Goal: Transaction & Acquisition: Subscribe to service/newsletter

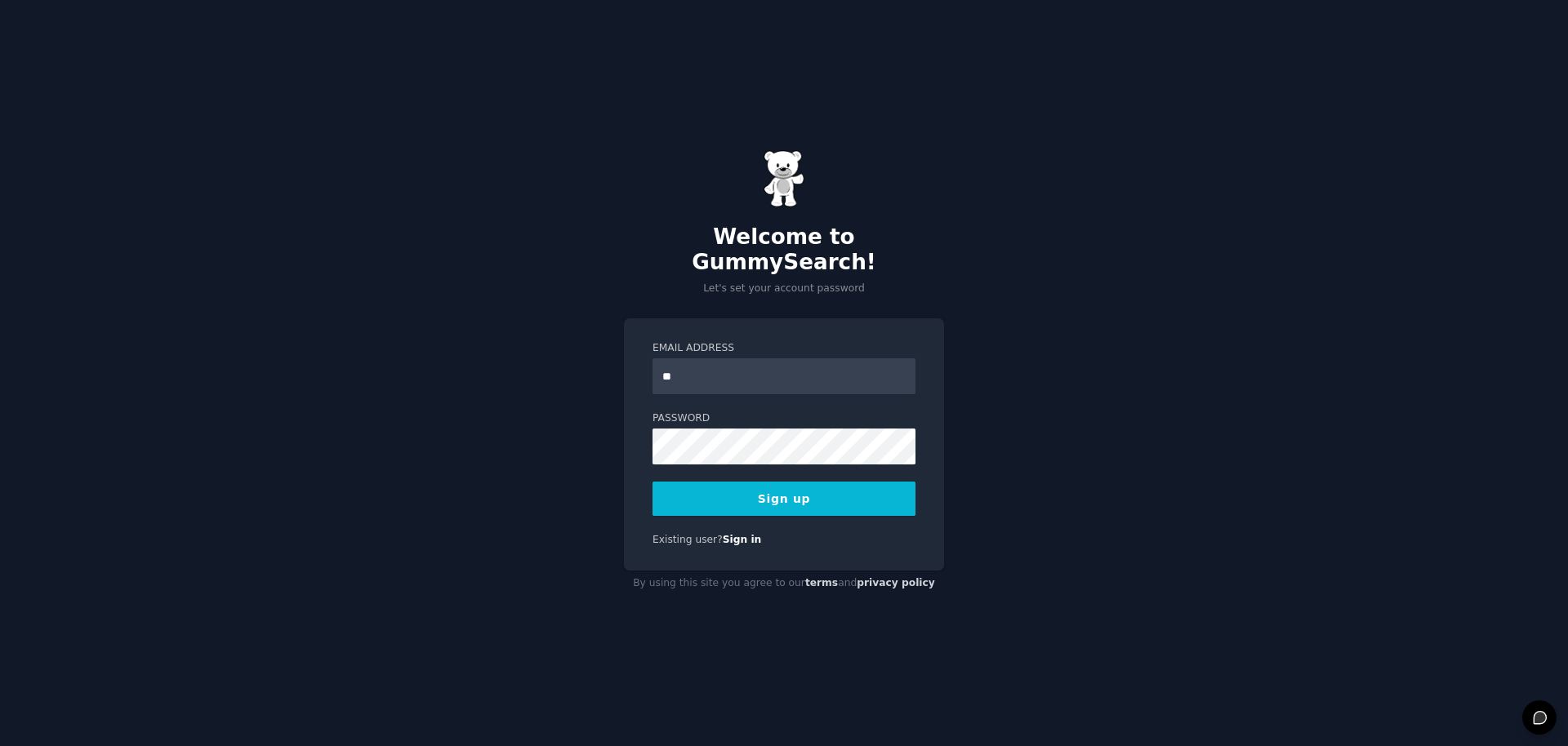
type input "*"
type input "**********"
click at [738, 534] on link "Sign in" at bounding box center [741, 540] width 39 height 12
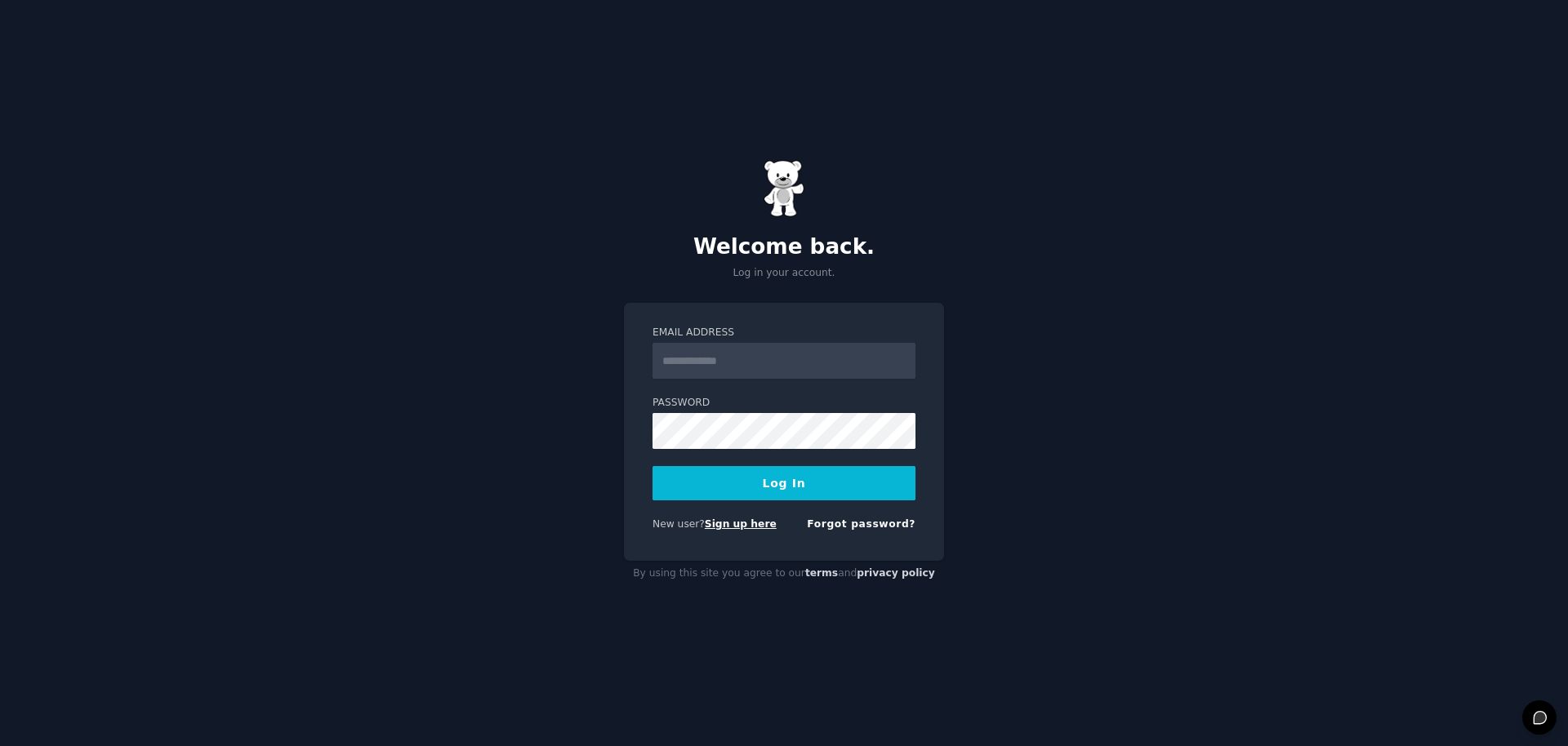
click at [717, 525] on link "Sign up here" at bounding box center [741, 524] width 72 height 12
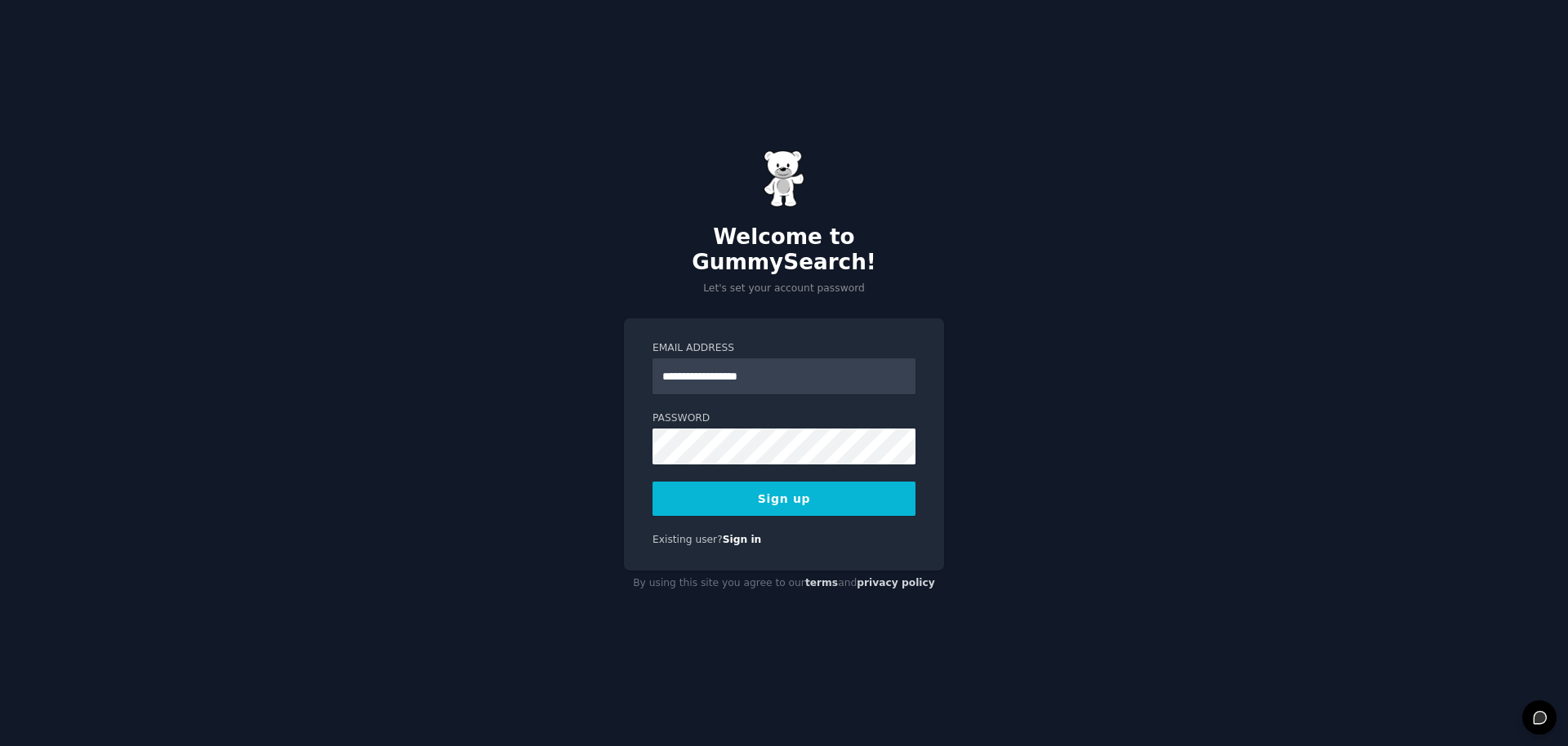
type input "**********"
click at [798, 495] on button "Sign up" at bounding box center [784, 499] width 263 height 35
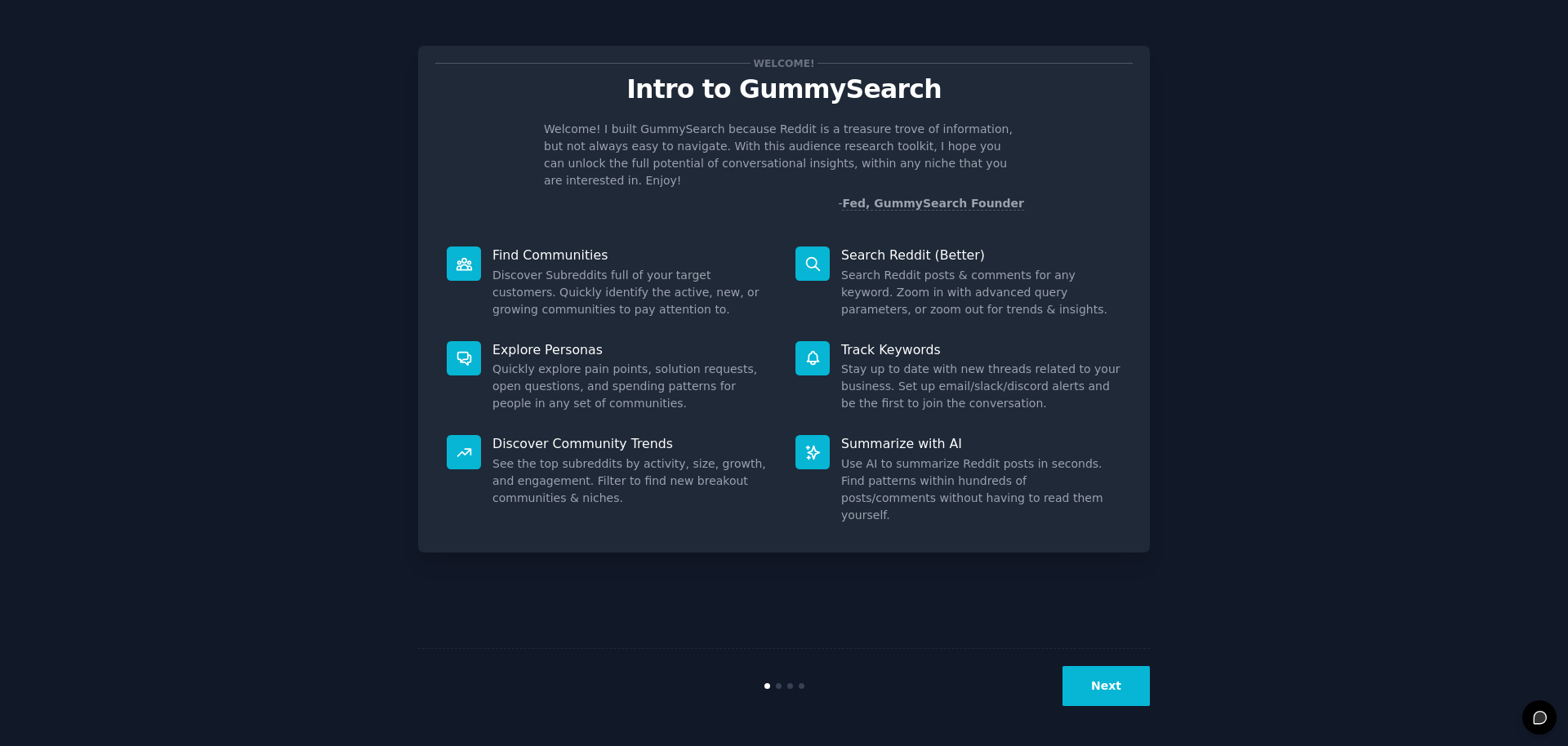
click at [1101, 689] on button "Next" at bounding box center [1106, 686] width 88 height 40
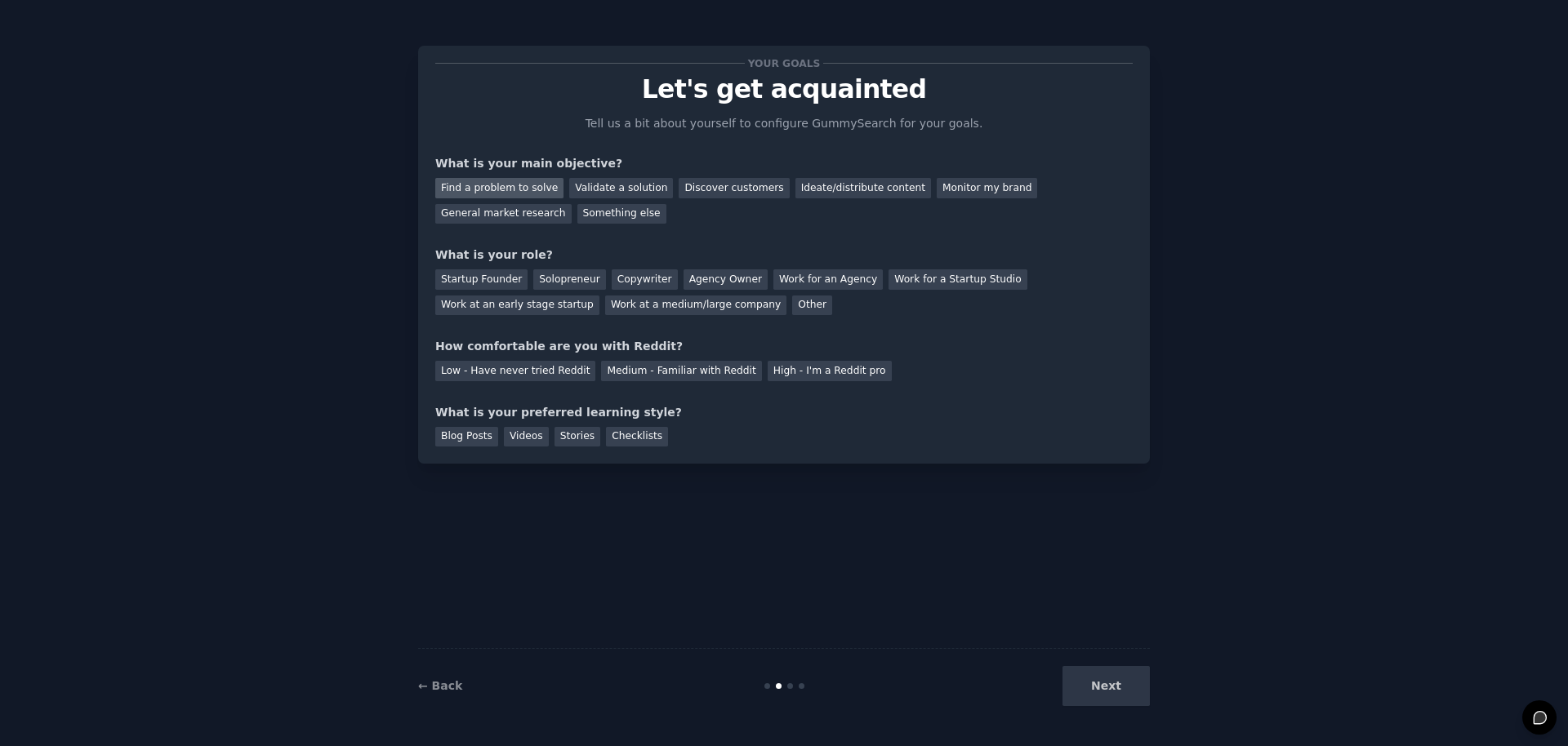
click at [472, 188] on div "Find a problem to solve" at bounding box center [499, 188] width 128 height 21
click at [646, 195] on div "Validate a solution" at bounding box center [621, 188] width 104 height 21
click at [496, 184] on div "Find a problem to solve" at bounding box center [499, 188] width 128 height 21
click at [796, 189] on div "Ideate/distribute content" at bounding box center [864, 188] width 135 height 21
click at [504, 196] on div "Find a problem to solve" at bounding box center [499, 188] width 128 height 21
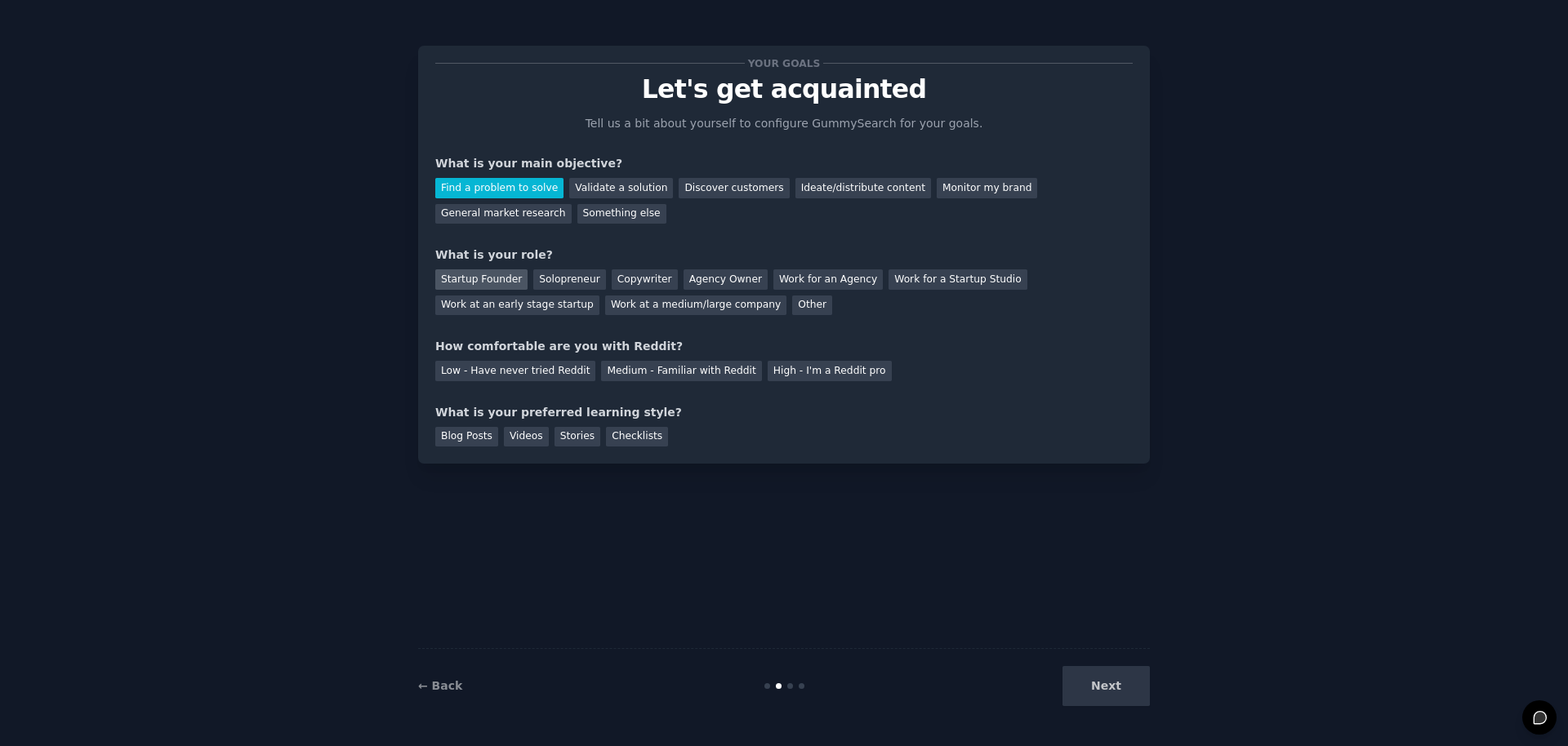
click at [512, 280] on div "Startup Founder" at bounding box center [481, 279] width 92 height 21
click at [661, 378] on div "Medium - Familiar with Reddit" at bounding box center [681, 371] width 160 height 21
click at [526, 433] on div "Videos" at bounding box center [526, 437] width 45 height 21
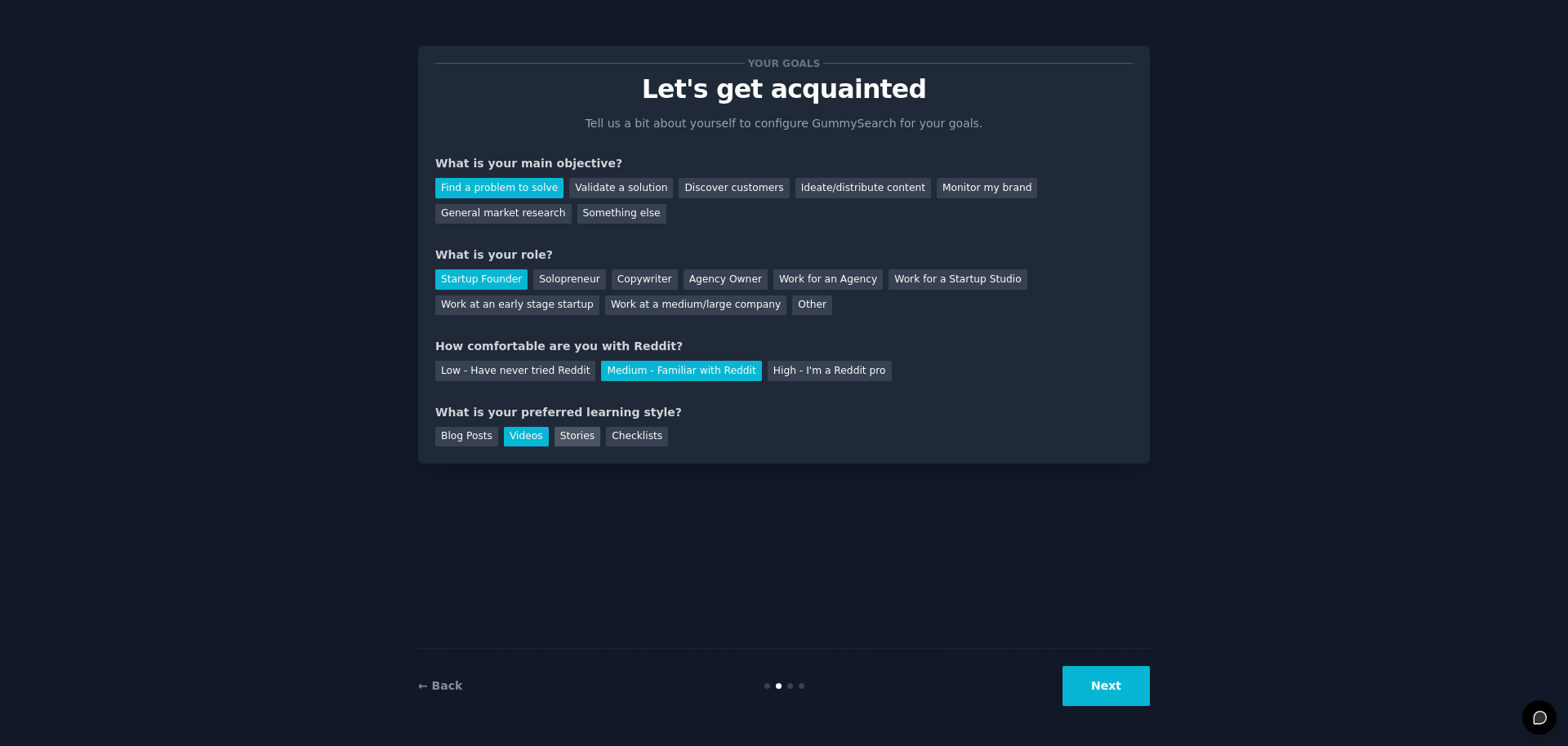
click at [564, 433] on div "Stories" at bounding box center [577, 437] width 45 height 21
click at [529, 441] on div "Videos" at bounding box center [526, 437] width 45 height 21
click at [1077, 673] on button "Next" at bounding box center [1106, 686] width 88 height 40
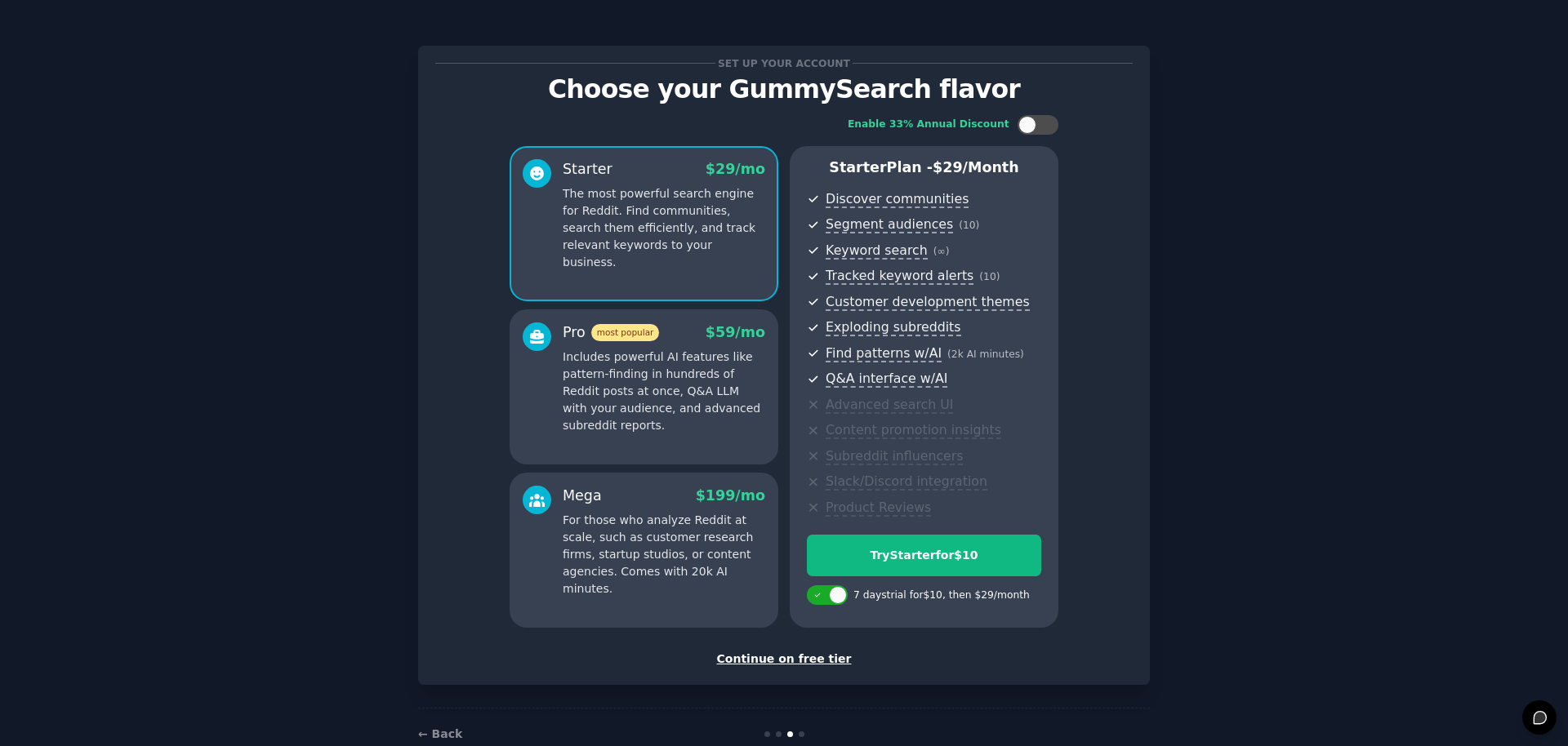
click at [813, 664] on div "Continue on free tier" at bounding box center [784, 659] width 698 height 17
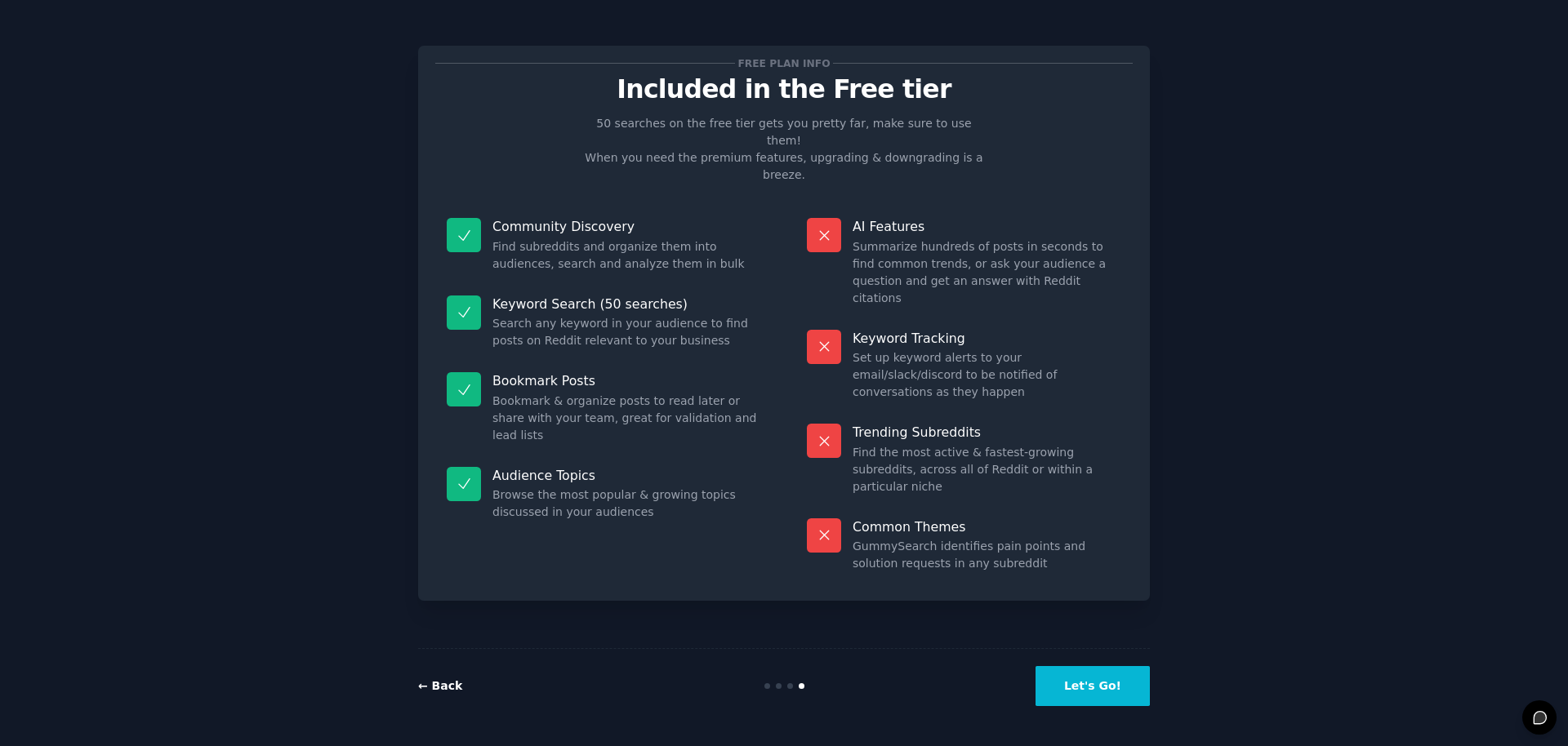
click at [434, 689] on link "← Back" at bounding box center [439, 686] width 44 height 13
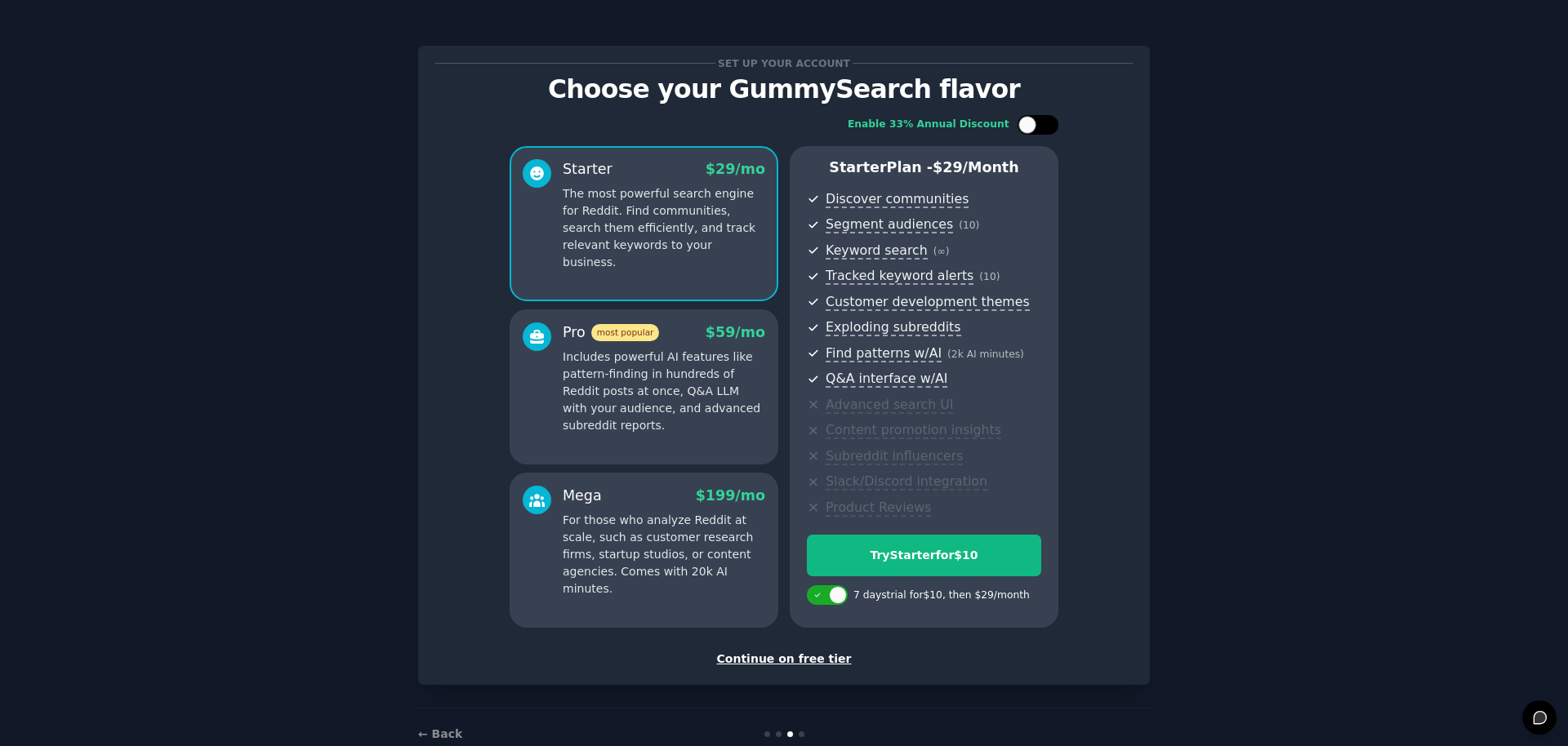
click at [1036, 122] on div at bounding box center [1038, 125] width 40 height 20
click at [1040, 125] on div at bounding box center [1049, 125] width 18 height 18
click at [1042, 125] on div at bounding box center [1046, 125] width 8 height 8
click at [1040, 125] on div at bounding box center [1049, 125] width 18 height 18
checkbox input "false"
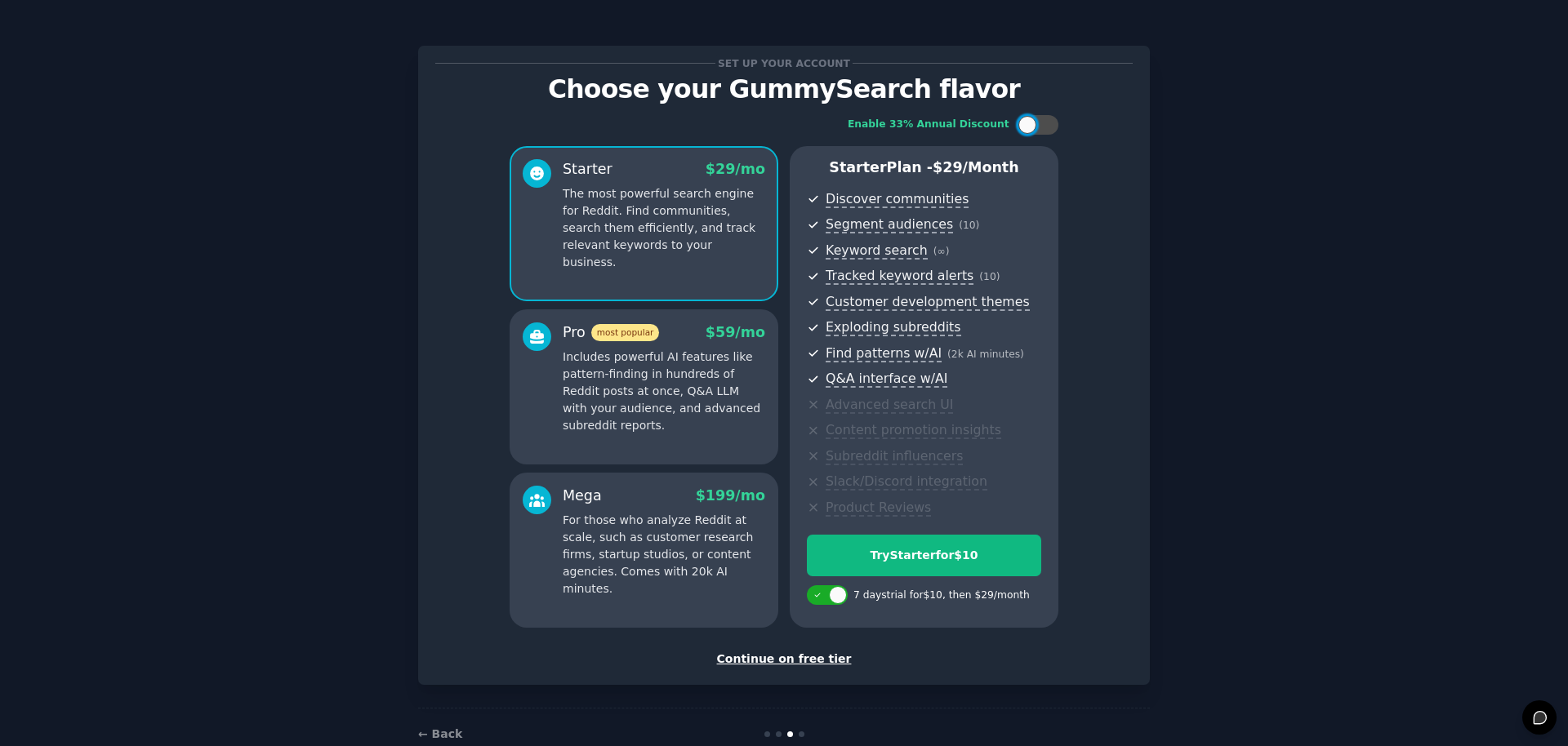
click at [784, 659] on div "Continue on free tier" at bounding box center [784, 659] width 698 height 17
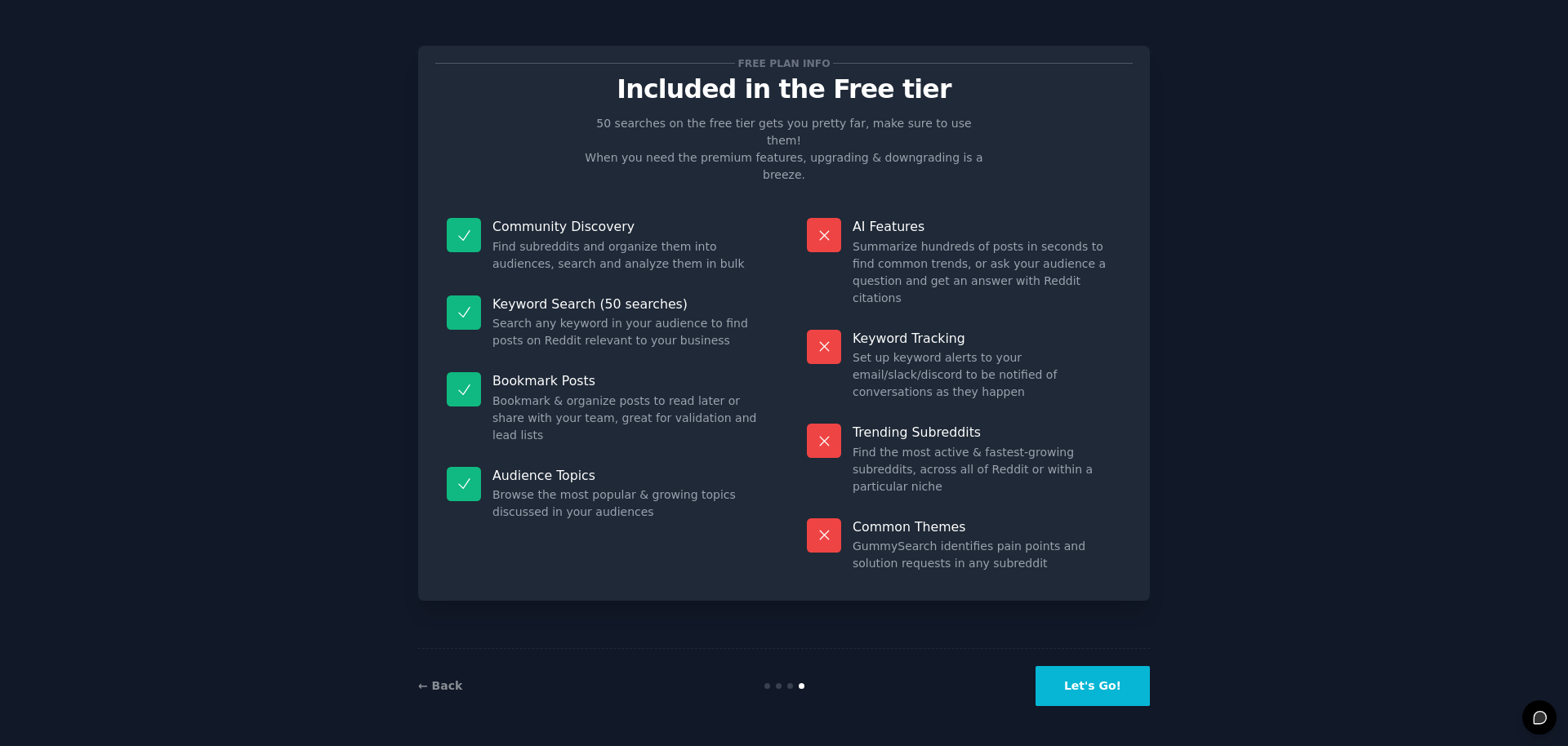
click at [1090, 691] on button "Let's Go!" at bounding box center [1092, 686] width 114 height 40
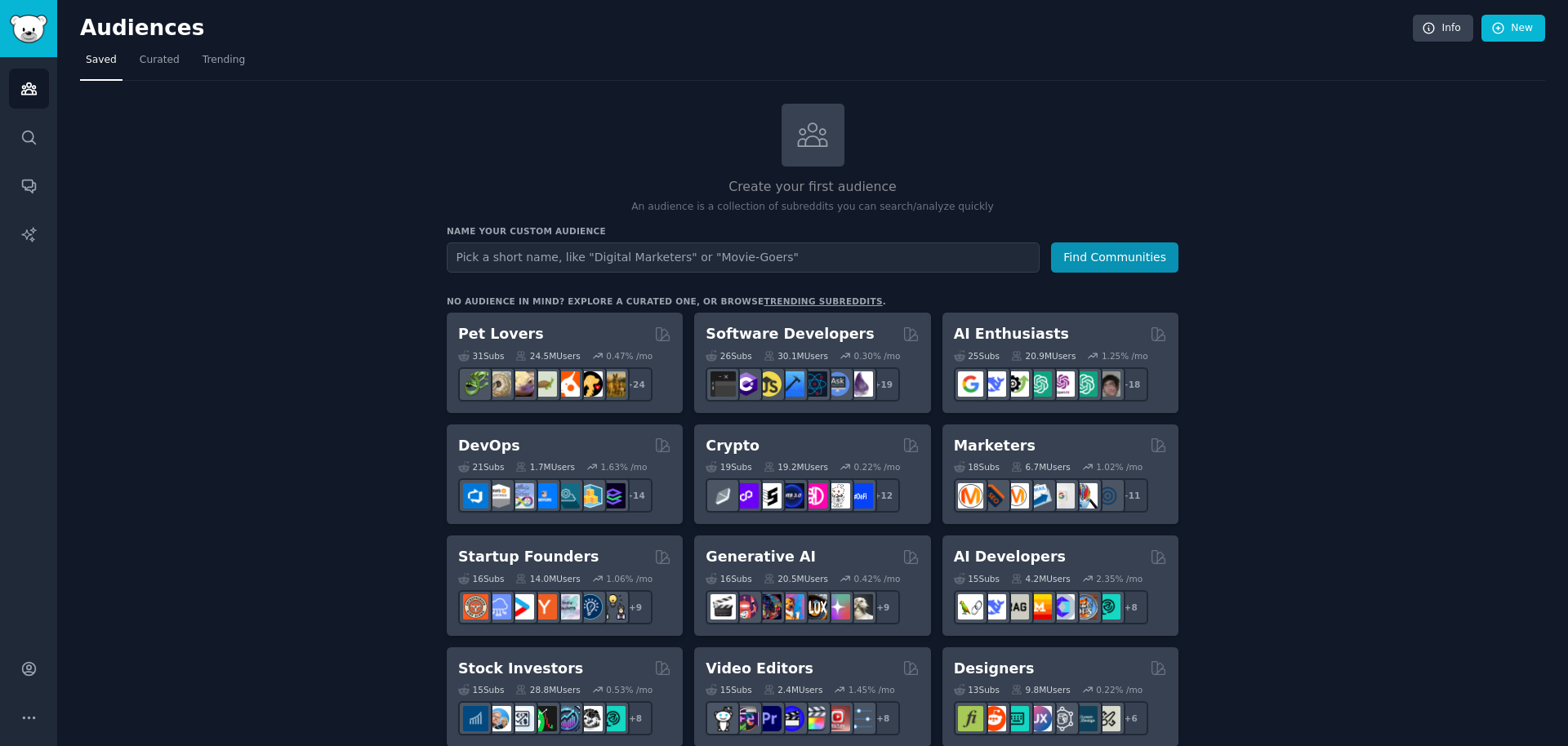
click at [820, 299] on link "trending subreddits" at bounding box center [822, 301] width 118 height 10
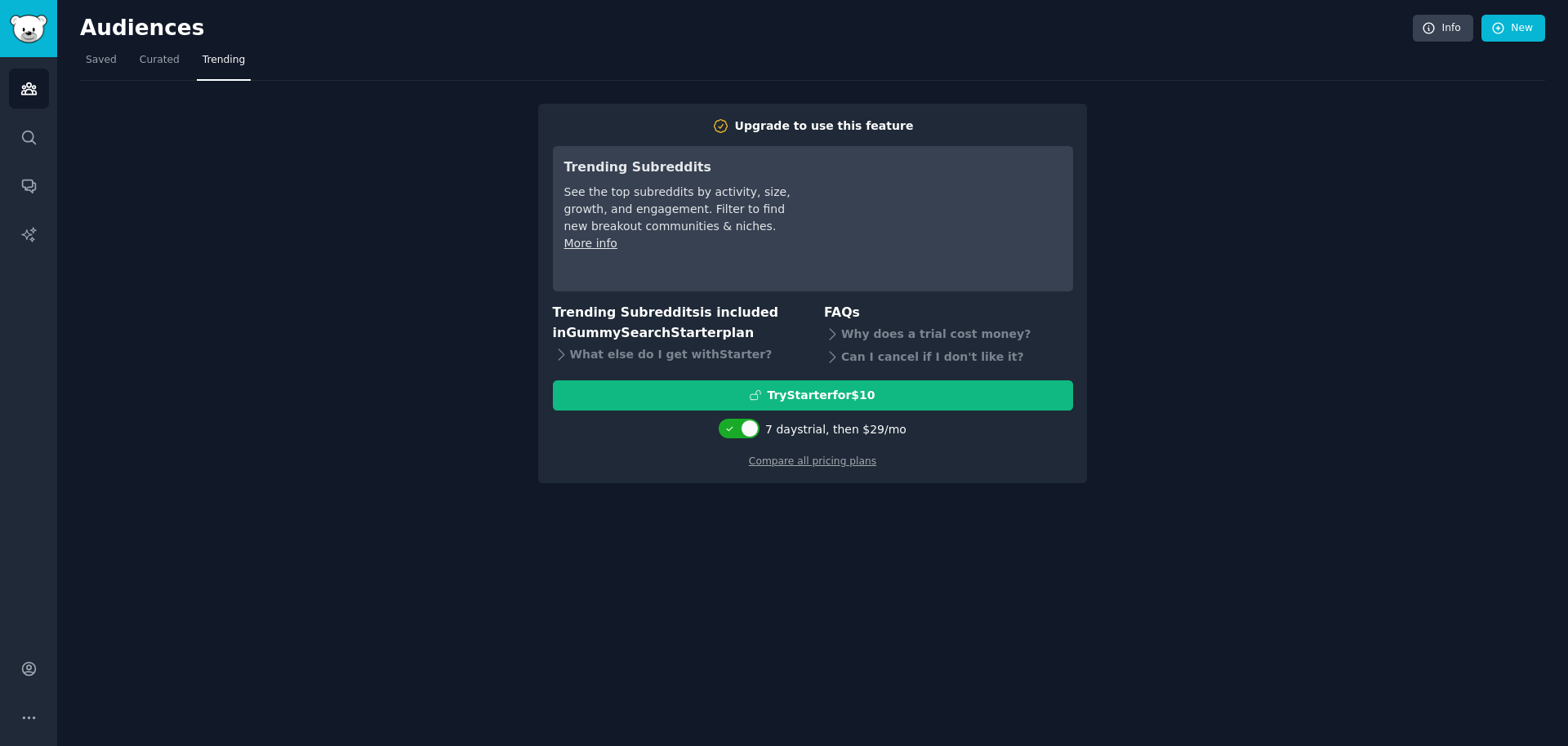
click at [1185, 213] on div "Upgrade to use this feature Trending Subreddits See the top subreddits by activ…" at bounding box center [812, 282] width 1466 height 404
